Goal: Task Accomplishment & Management: Use online tool/utility

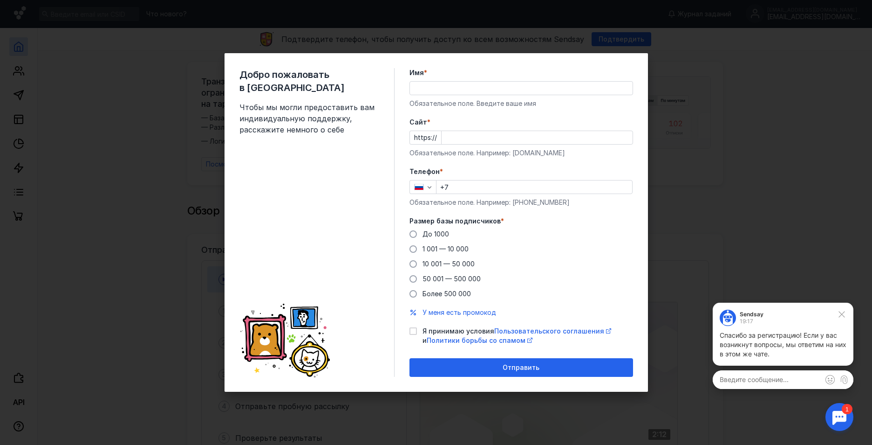
click at [737, 185] on div "Добро пожаловать в Sendsay Чтобы мы могли предоставить вам индивидуальную подде…" at bounding box center [436, 222] width 872 height 445
click at [470, 86] on input "Имя *" at bounding box center [521, 88] width 223 height 13
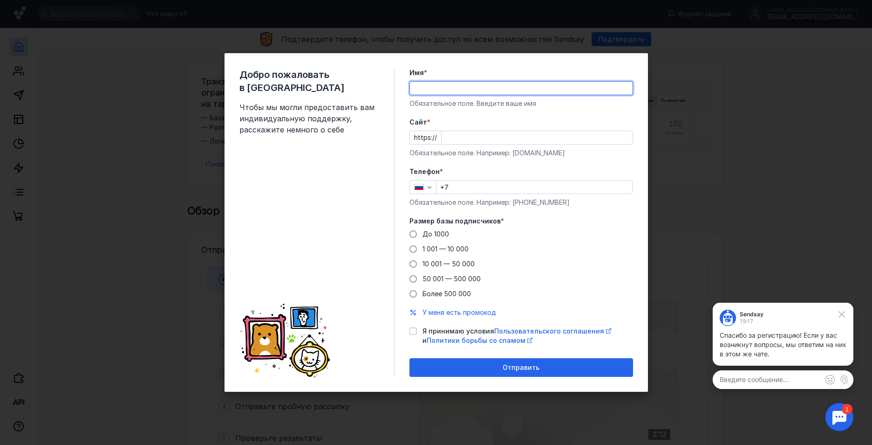
type input "[PERSON_NAME]"
click at [474, 135] on input "Cайт *" at bounding box center [537, 137] width 191 height 13
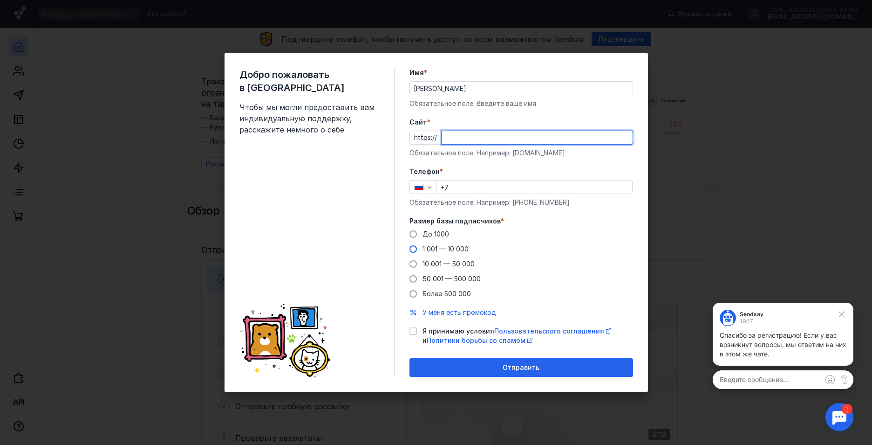
click at [412, 249] on div "До [DATE] 1 001 — 10 000 10 001 — 50 000 50 001 — 500 000 Более 500 000" at bounding box center [522, 263] width 224 height 69
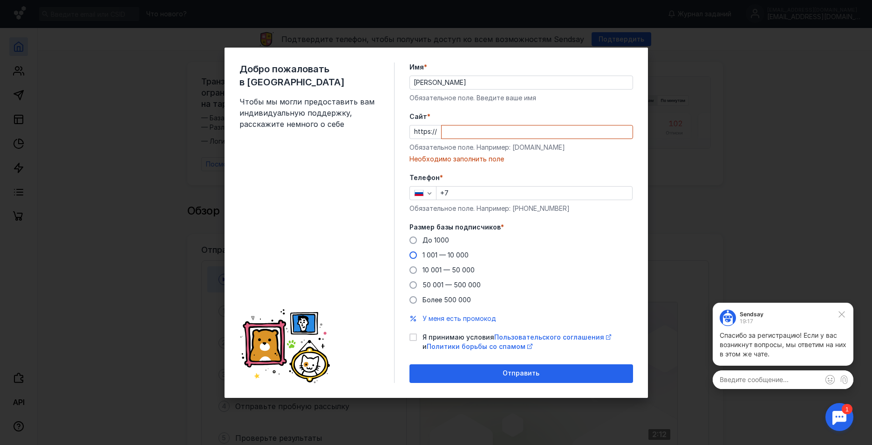
click at [414, 256] on span at bounding box center [413, 254] width 7 height 7
click at [0, 0] on input "1 001 — 10 000" at bounding box center [0, 0] width 0 height 0
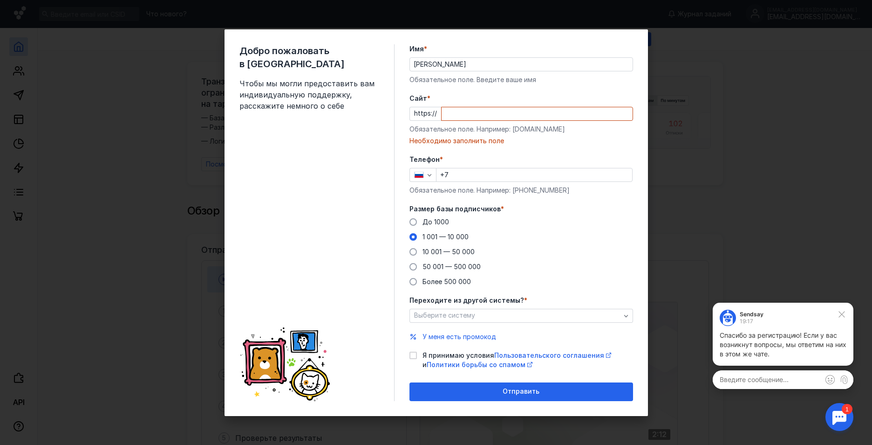
click at [480, 116] on input "Cайт *" at bounding box center [537, 113] width 191 height 13
paste input "[DOMAIN_NAME][URL]"
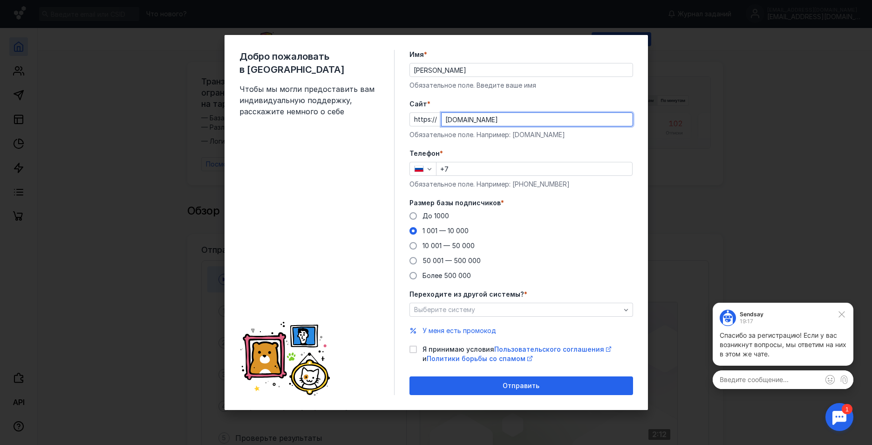
type input "[DOMAIN_NAME]"
click at [494, 168] on input "+7" at bounding box center [535, 168] width 196 height 13
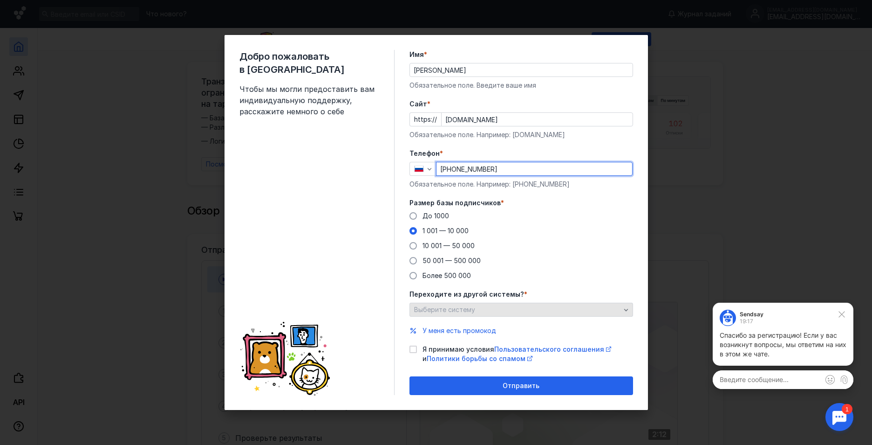
type input "[PHONE_NUMBER]"
click at [499, 310] on div "Выберите систему" at bounding box center [517, 310] width 211 height 8
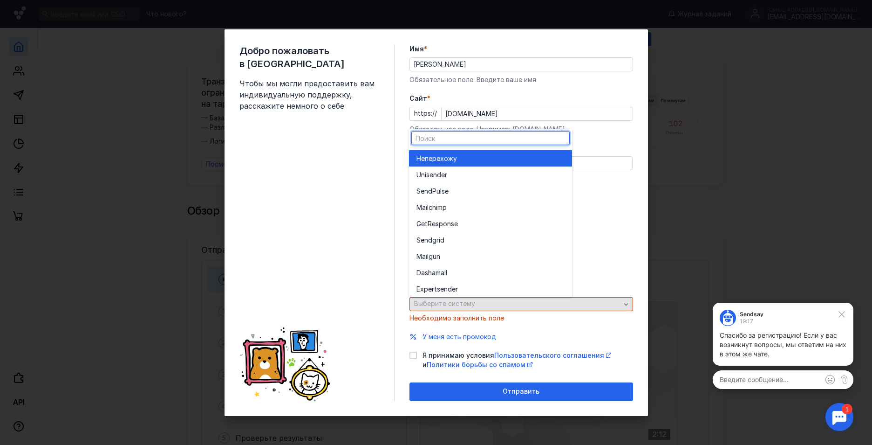
click at [499, 310] on div "Выберите систему" at bounding box center [522, 304] width 224 height 14
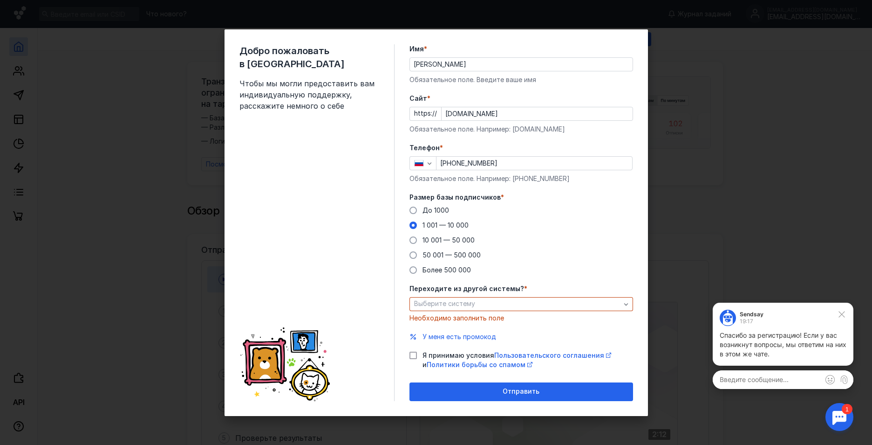
click at [412, 358] on div at bounding box center [413, 354] width 7 height 7
click at [412, 357] on input "Я принимаю условия Пользовательского соглашения и Политики борьбы со спамом" at bounding box center [413, 353] width 6 height 6
checkbox input "true"
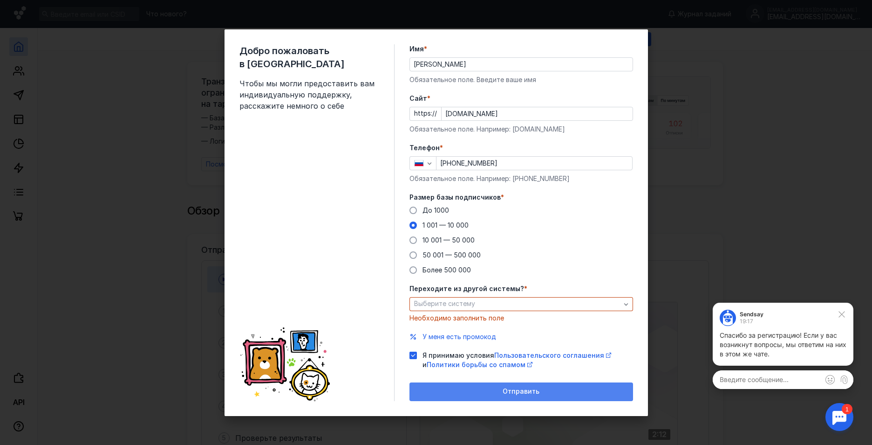
click at [460, 391] on div "Отправить" at bounding box center [521, 391] width 214 height 8
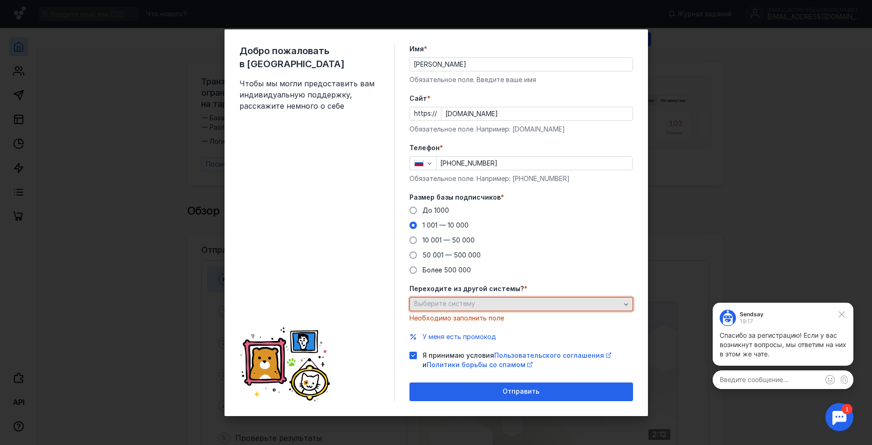
click at [480, 306] on div "Выберите систему" at bounding box center [517, 304] width 211 height 8
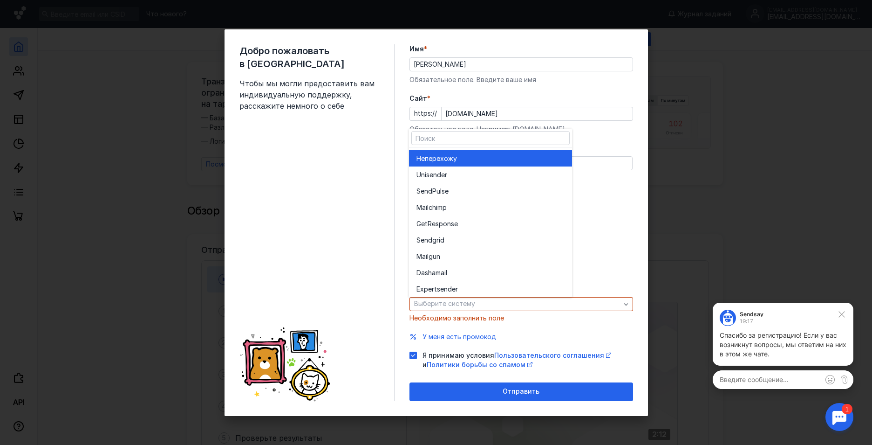
click at [456, 163] on span "перехожу" at bounding box center [441, 158] width 32 height 9
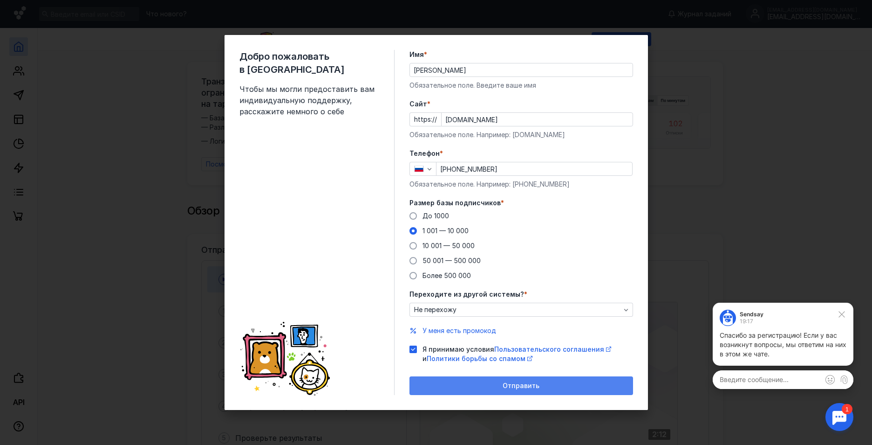
click at [478, 381] on div "Отправить" at bounding box center [522, 385] width 224 height 19
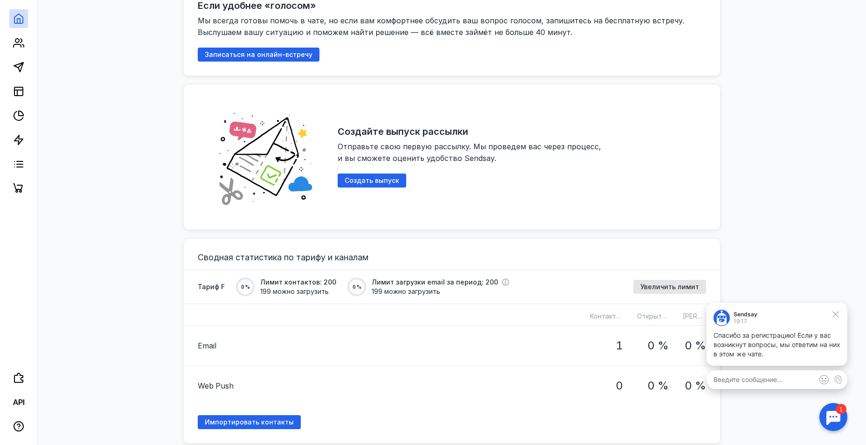
scroll to position [359, 0]
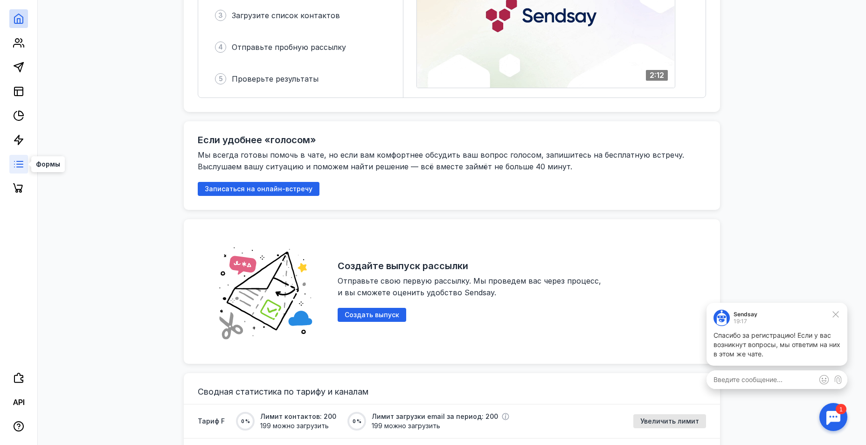
click at [14, 161] on line at bounding box center [14, 161] width 0 height 0
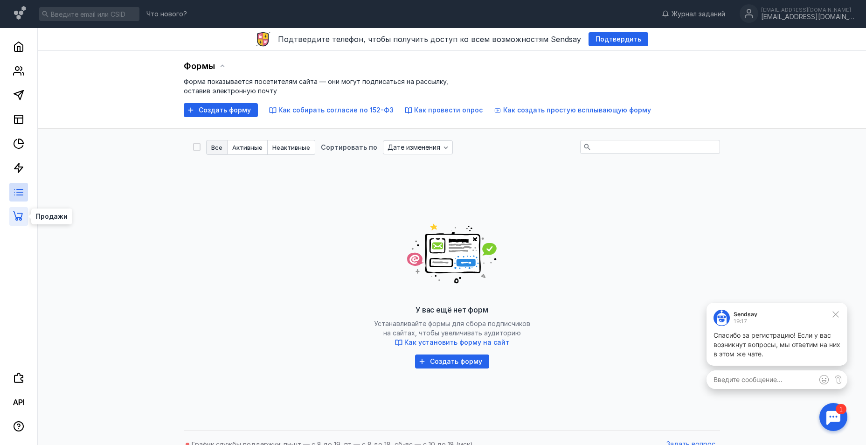
click at [19, 219] on icon at bounding box center [18, 216] width 11 height 11
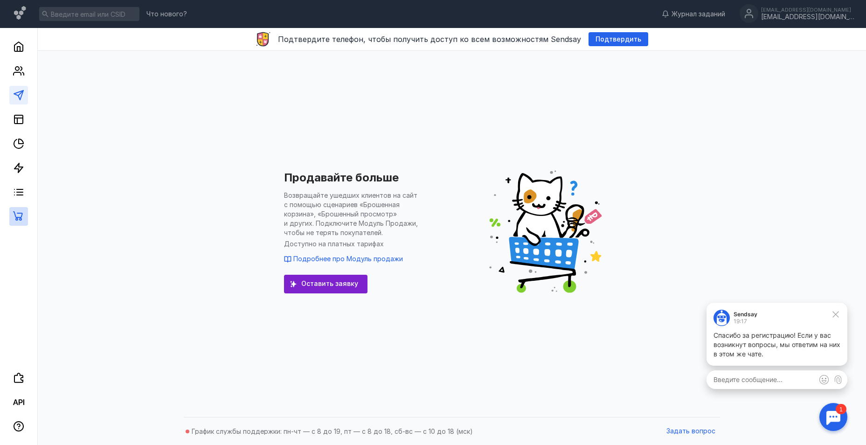
click at [11, 93] on link at bounding box center [18, 95] width 19 height 19
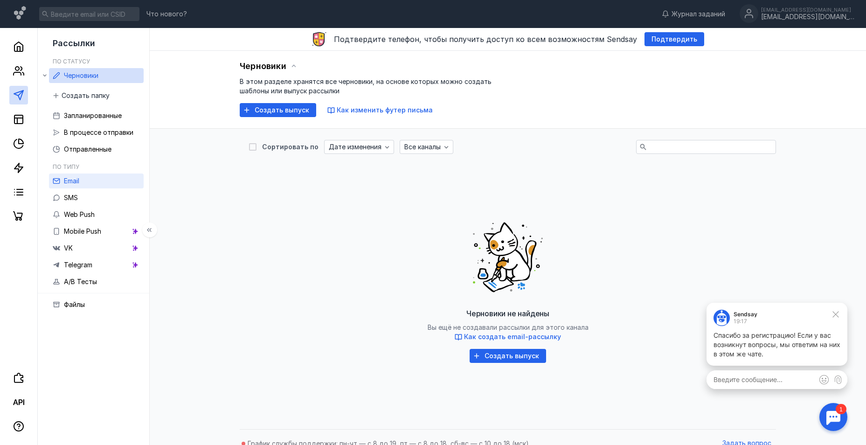
click at [94, 180] on link "Email" at bounding box center [96, 180] width 95 height 15
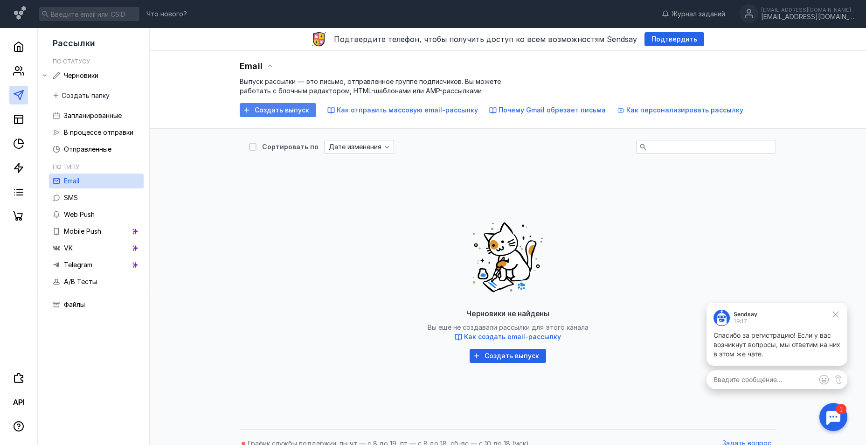
click at [284, 110] on span "Создать выпуск" at bounding box center [281, 110] width 55 height 8
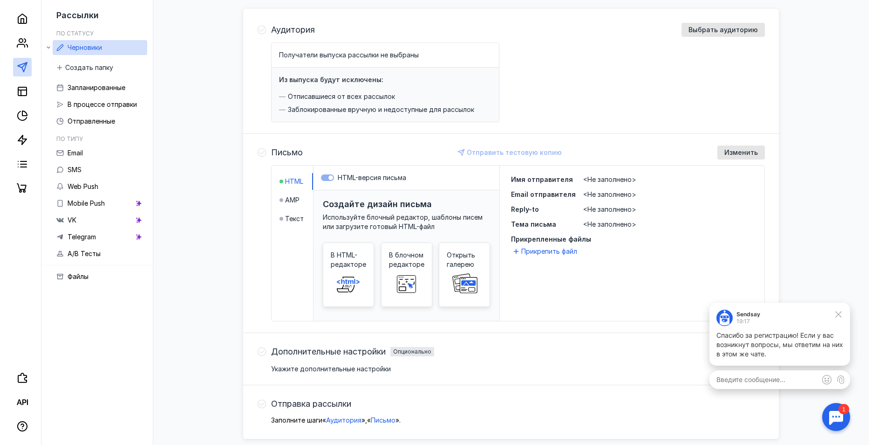
scroll to position [137, 0]
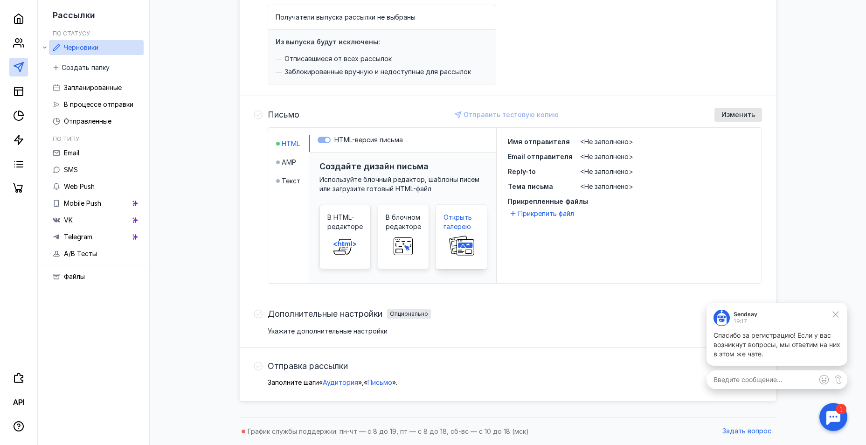
click at [461, 241] on rect at bounding box center [465, 247] width 17 height 16
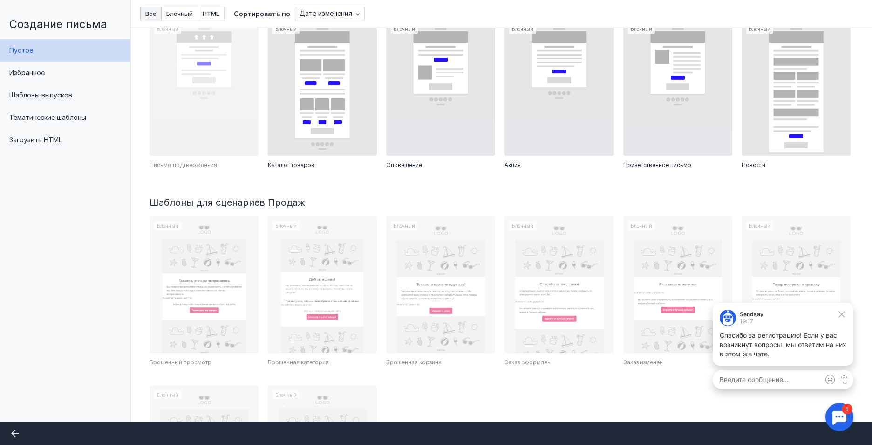
scroll to position [34, 0]
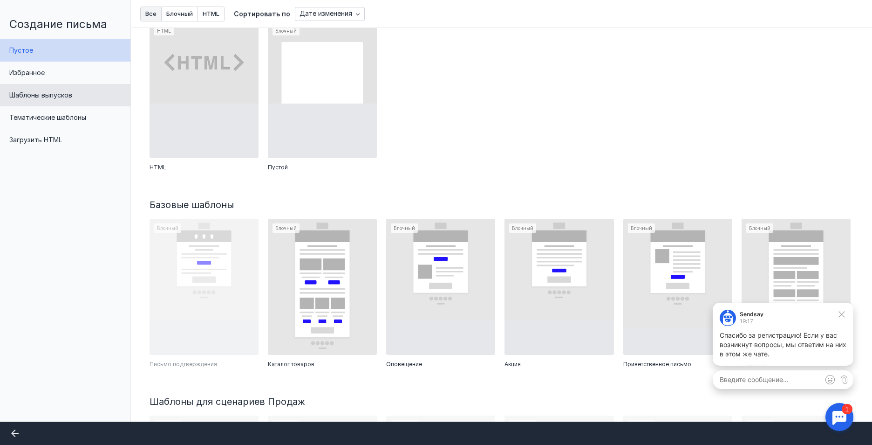
click at [55, 96] on span "Шаблоны выпусков" at bounding box center [40, 95] width 63 height 8
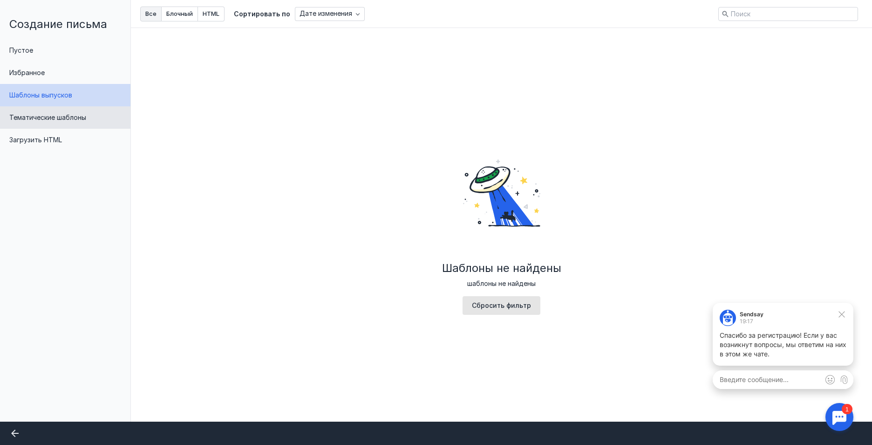
click at [34, 117] on span "Тематические шаблоны" at bounding box center [47, 117] width 77 height 8
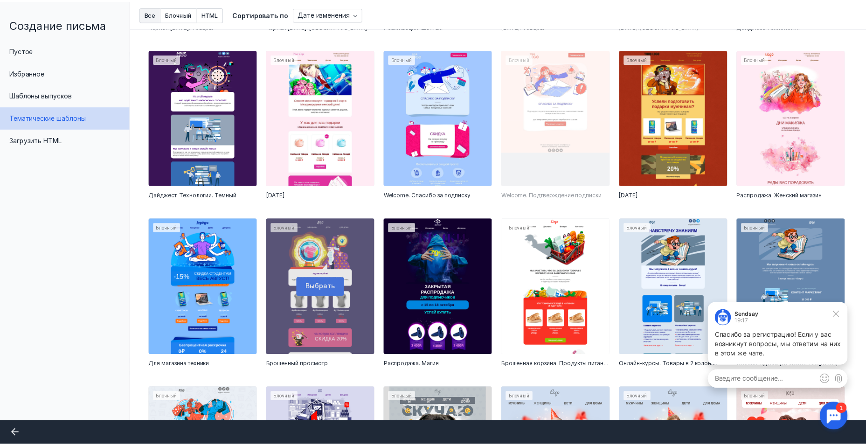
scroll to position [186, 0]
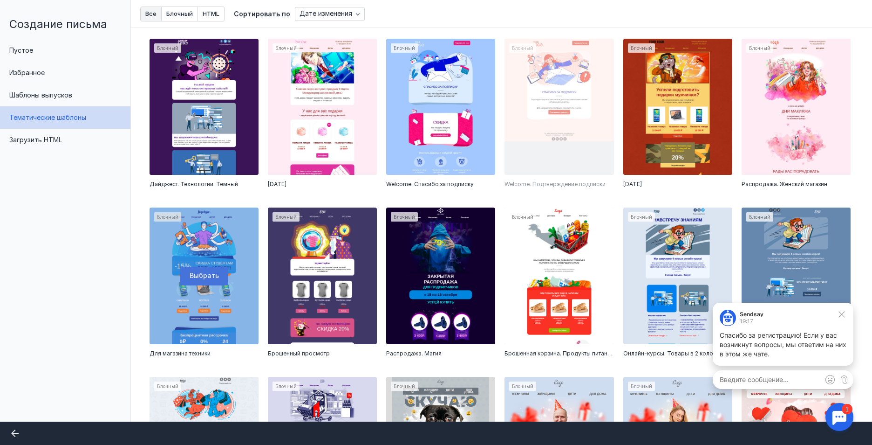
click at [203, 271] on div at bounding box center [204, 275] width 109 height 137
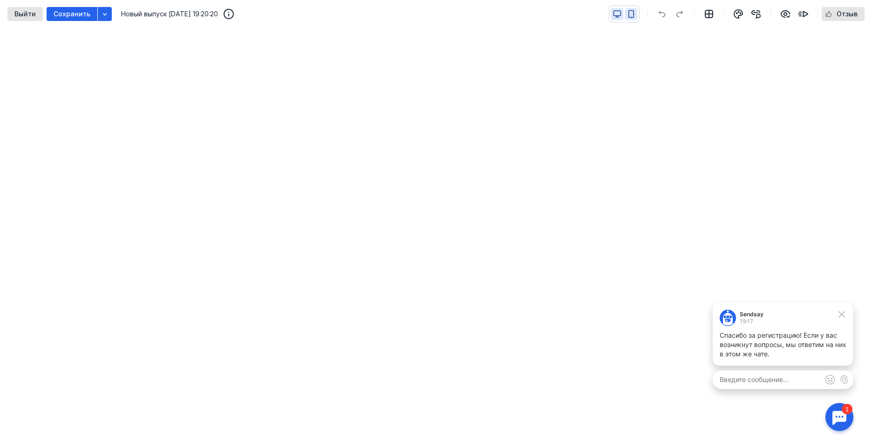
click at [634, 12] on icon "button" at bounding box center [631, 14] width 5 height 7
click at [621, 12] on icon "button" at bounding box center [617, 14] width 8 height 8
click at [632, 14] on icon "button" at bounding box center [631, 14] width 8 height 8
click at [618, 14] on icon "button" at bounding box center [617, 14] width 8 height 8
click at [738, 13] on icon "button" at bounding box center [737, 13] width 1 height 1
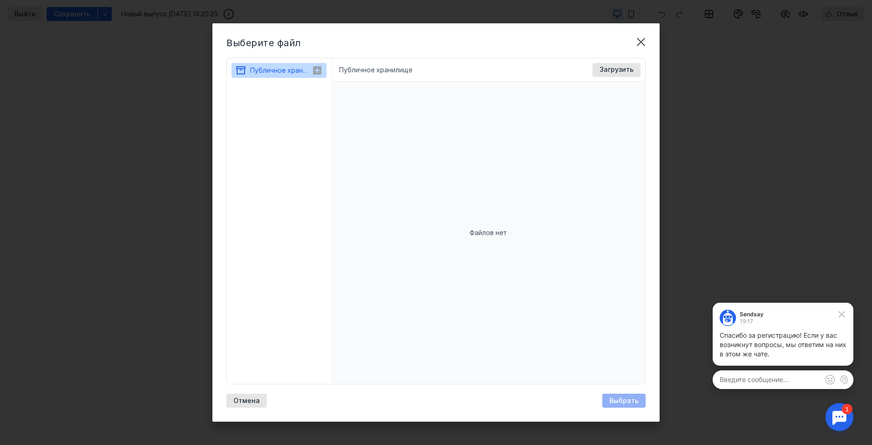
click at [281, 67] on span "Публичное хранилище" at bounding box center [286, 70] width 73 height 8
click at [607, 68] on span "Загрузить" at bounding box center [617, 70] width 34 height 8
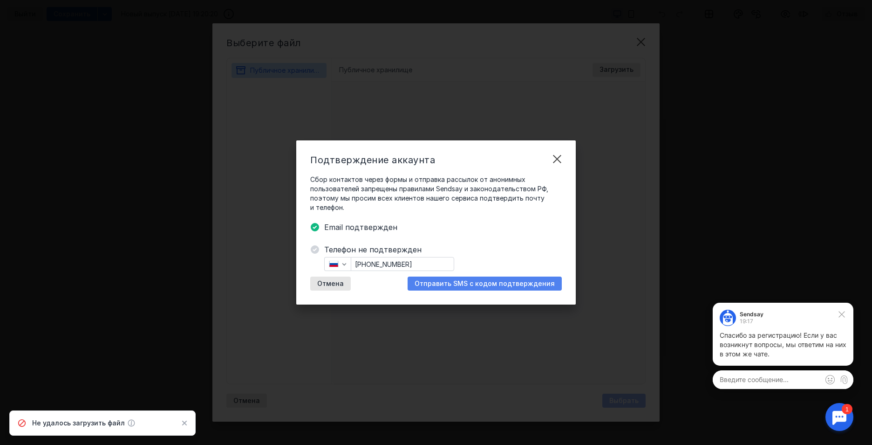
click at [479, 282] on span "Отправить SMS с кодом подтверждения" at bounding box center [485, 284] width 140 height 8
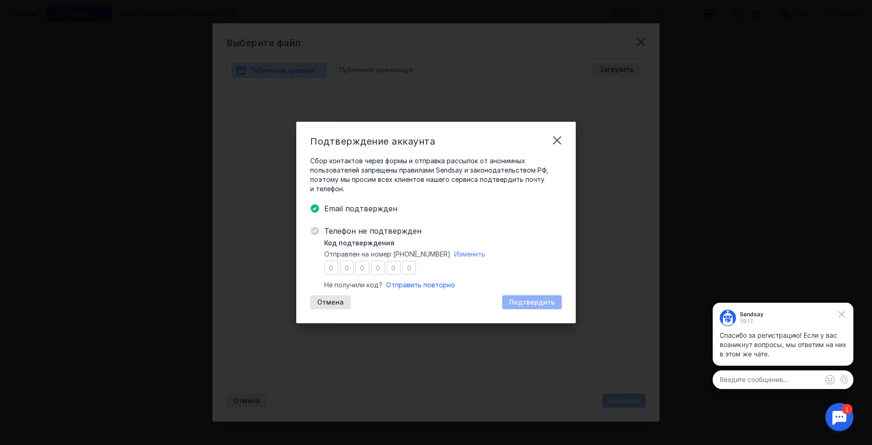
click at [467, 255] on span "Изменить" at bounding box center [469, 254] width 31 height 8
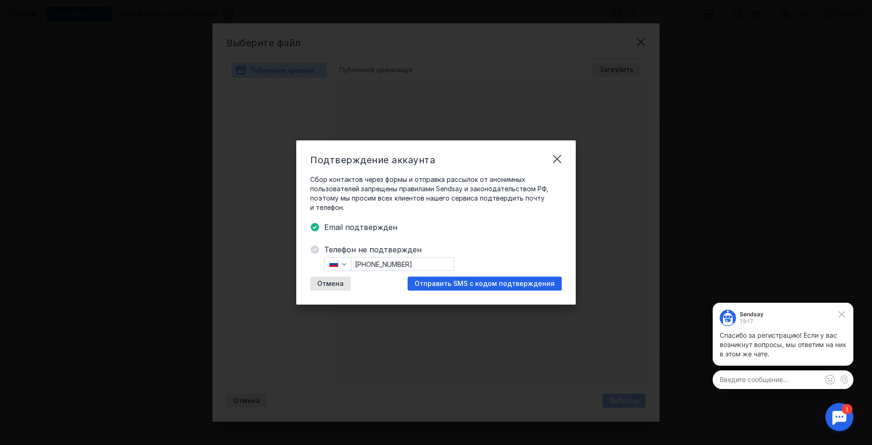
click at [366, 264] on input "[PHONE_NUMBER]" at bounding box center [402, 263] width 103 height 13
click at [377, 263] on input "[PHONE_NUMBER]" at bounding box center [402, 263] width 103 height 13
type input "[PHONE_NUMBER]"
click at [453, 280] on span "Отправить SMS с кодом подтверждения" at bounding box center [485, 284] width 140 height 8
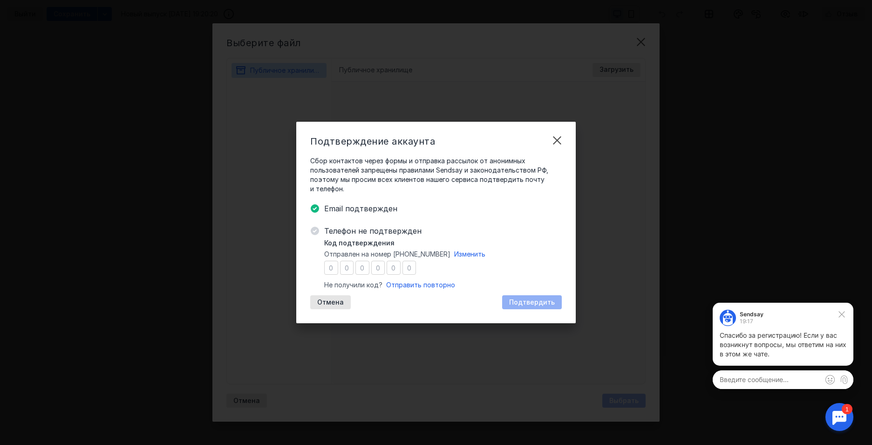
type input "5"
type input "0"
type input "3"
type input "1"
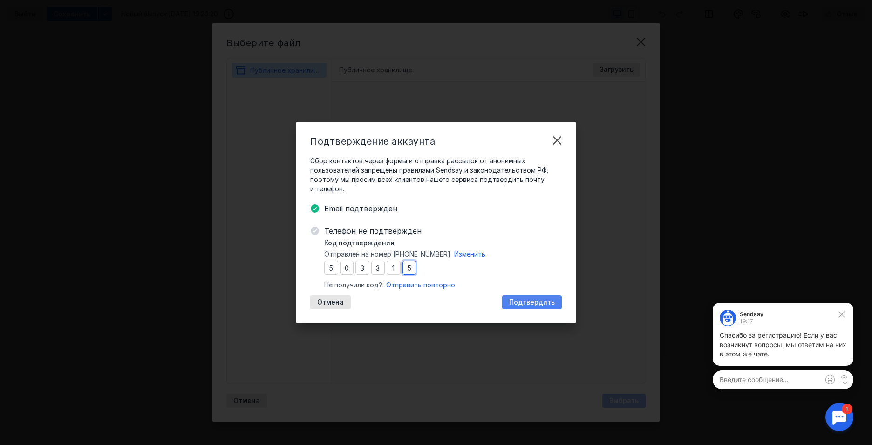
type input "5"
click at [543, 299] on span "Подтвердить" at bounding box center [532, 302] width 46 height 8
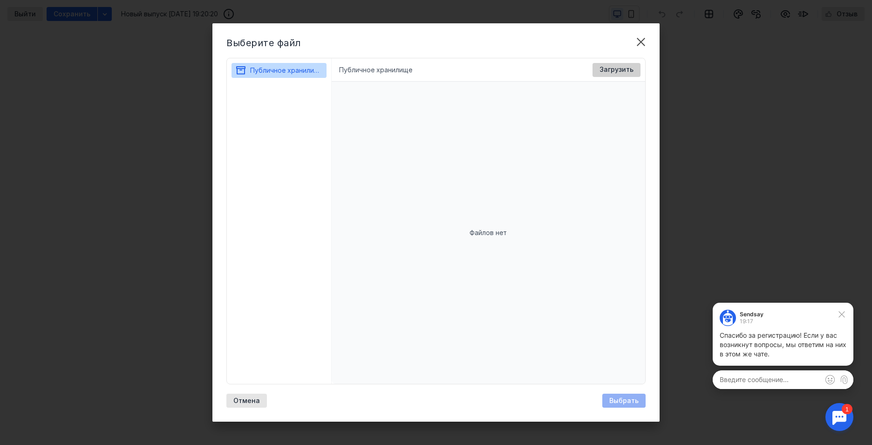
click at [616, 72] on span "Загрузить" at bounding box center [617, 70] width 34 height 8
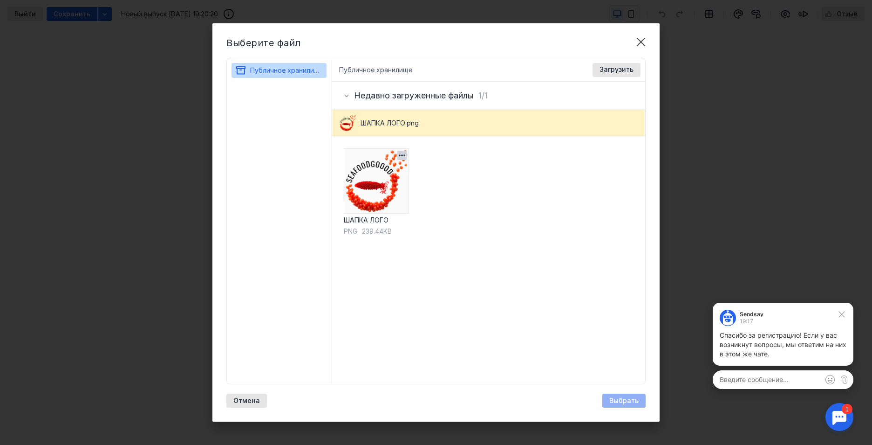
click at [377, 179] on img at bounding box center [376, 180] width 65 height 65
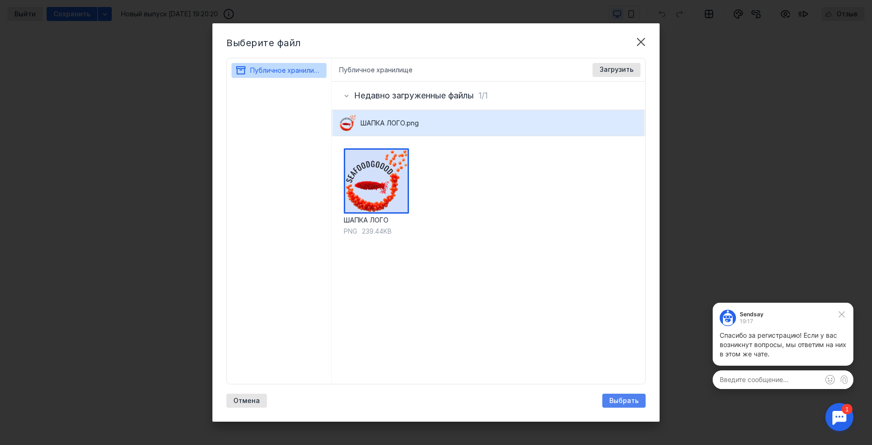
click at [629, 402] on span "Выбрать" at bounding box center [624, 401] width 29 height 8
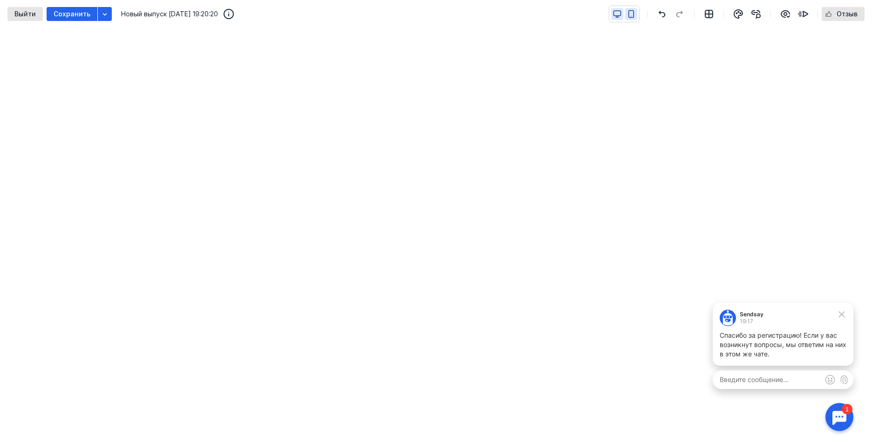
click at [637, 14] on button "button" at bounding box center [631, 14] width 12 height 12
click at [620, 13] on icon "button" at bounding box center [617, 14] width 8 height 8
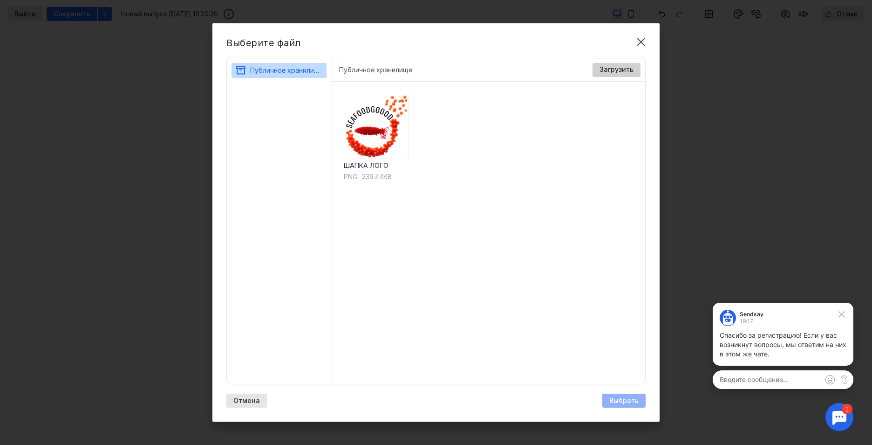
click at [619, 67] on span "Загрузить" at bounding box center [617, 70] width 34 height 8
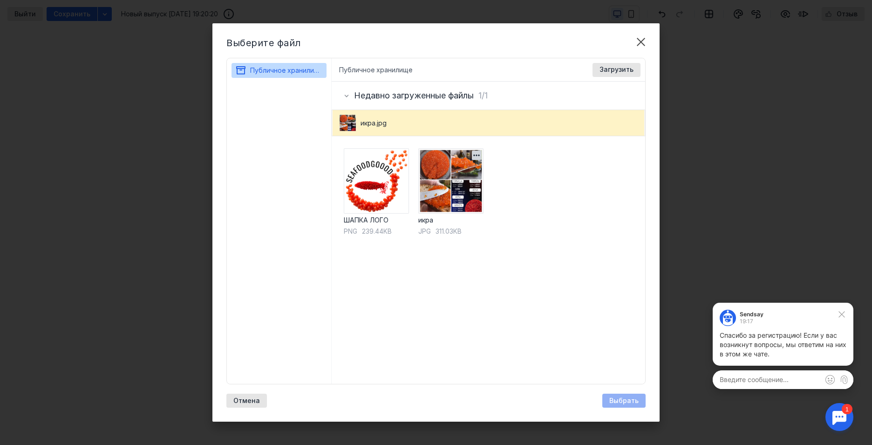
click at [448, 176] on img at bounding box center [451, 180] width 65 height 65
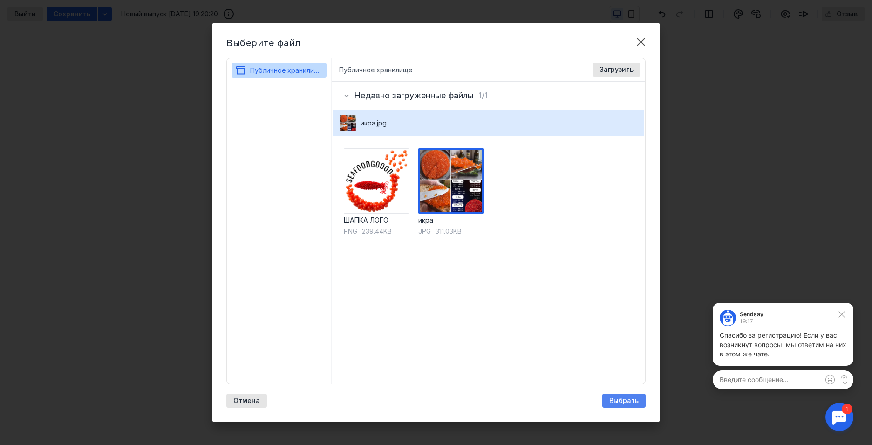
click at [619, 398] on span "Выбрать" at bounding box center [624, 401] width 29 height 8
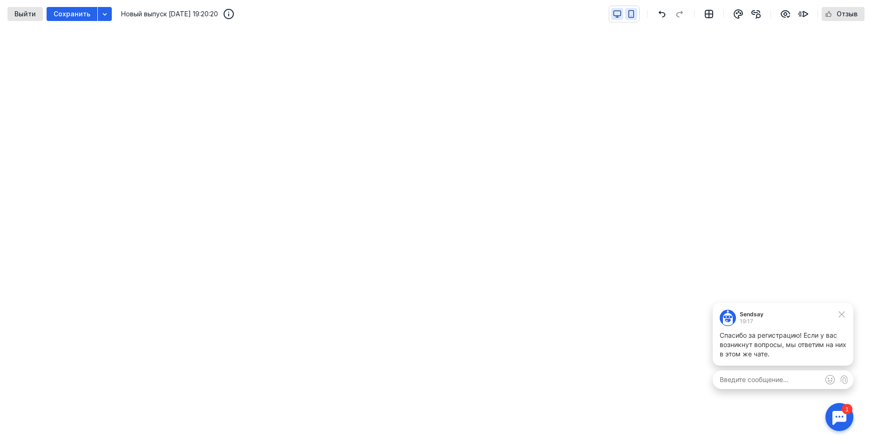
click at [632, 12] on icon "button" at bounding box center [631, 14] width 8 height 8
click at [618, 10] on icon "button" at bounding box center [617, 14] width 8 height 8
click at [634, 6] on div at bounding box center [624, 14] width 31 height 17
click at [634, 8] on button "button" at bounding box center [631, 14] width 12 height 12
click at [614, 10] on icon "button" at bounding box center [617, 14] width 8 height 8
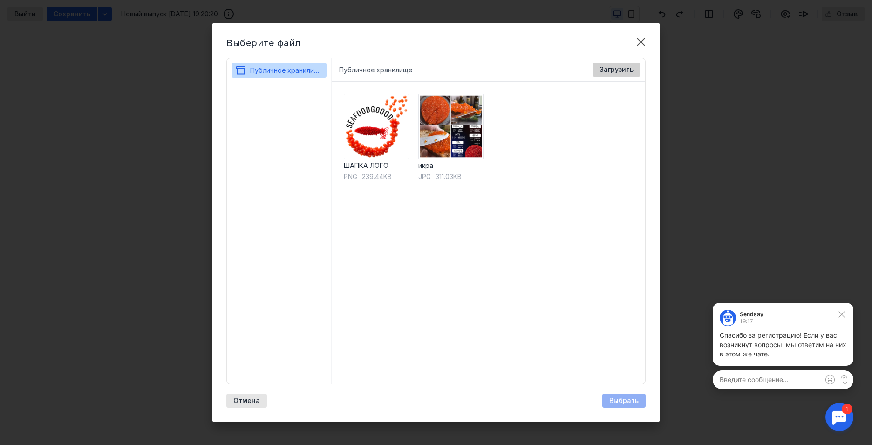
click at [618, 67] on span "Загрузить" at bounding box center [617, 70] width 34 height 8
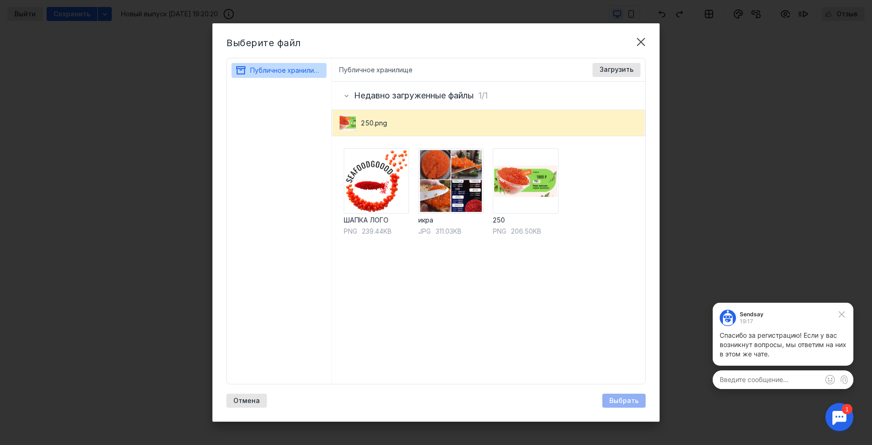
click at [621, 399] on div "Выбрать" at bounding box center [624, 400] width 43 height 14
click at [534, 194] on img at bounding box center [525, 180] width 65 height 65
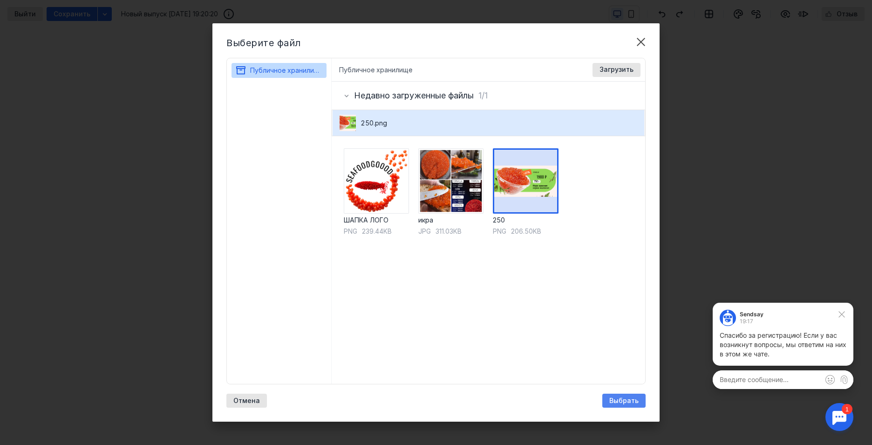
click at [622, 400] on span "Выбрать" at bounding box center [624, 401] width 29 height 8
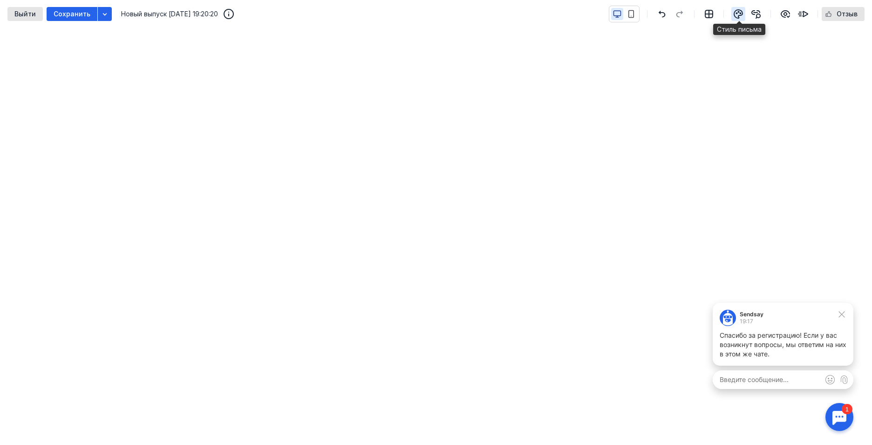
click at [737, 12] on icon "button" at bounding box center [738, 13] width 11 height 11
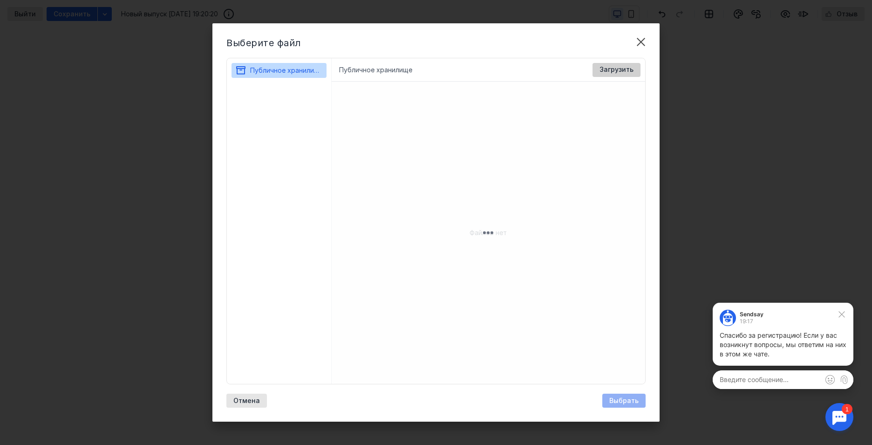
click at [616, 70] on span "Загрузить" at bounding box center [617, 70] width 34 height 8
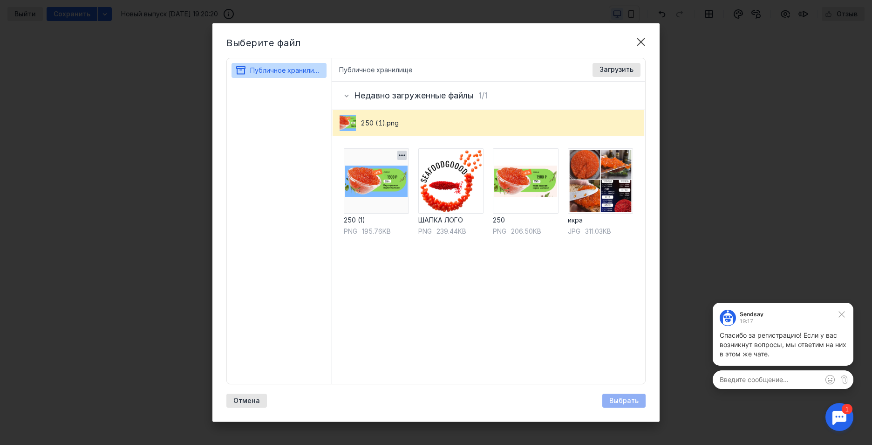
click at [361, 189] on img at bounding box center [376, 180] width 65 height 65
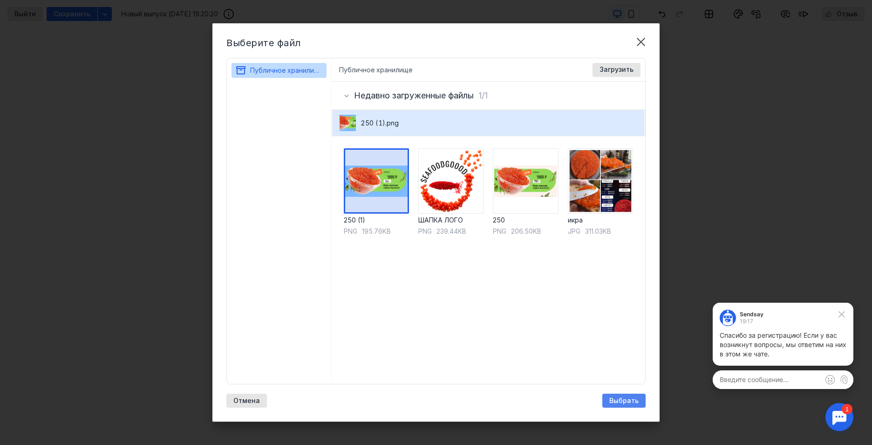
click at [624, 398] on span "Выбрать" at bounding box center [624, 401] width 29 height 8
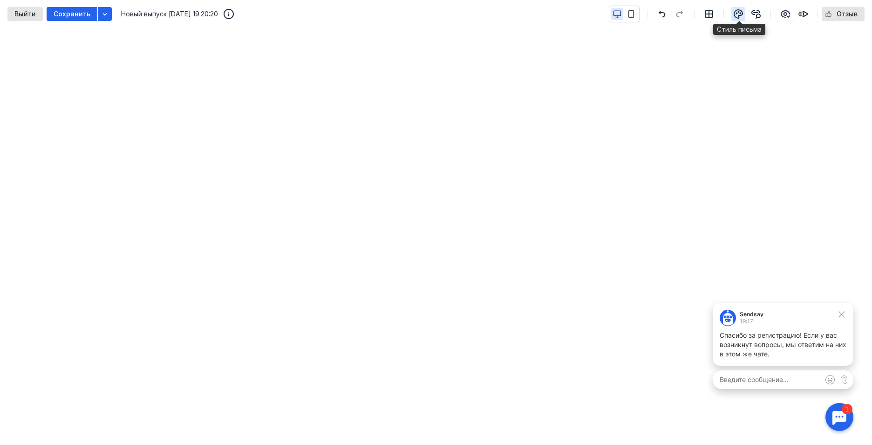
click at [738, 12] on icon "button" at bounding box center [738, 13] width 11 height 11
